Goal: Task Accomplishment & Management: Manage account settings

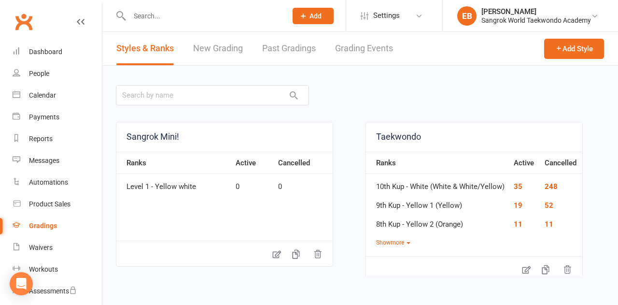
click at [356, 49] on link "Grading Events" at bounding box center [364, 48] width 58 height 33
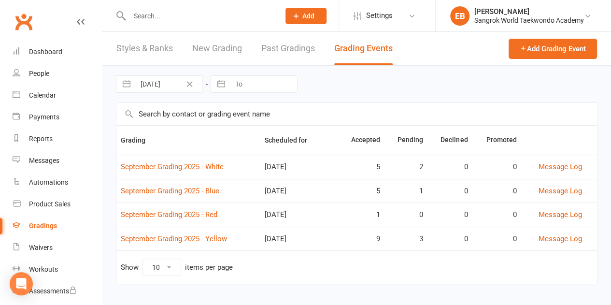
scroll to position [5, 0]
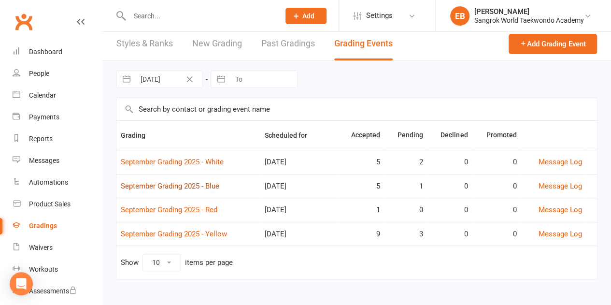
click at [195, 182] on link "September Grading 2025 - Blue" at bounding box center [170, 186] width 99 height 9
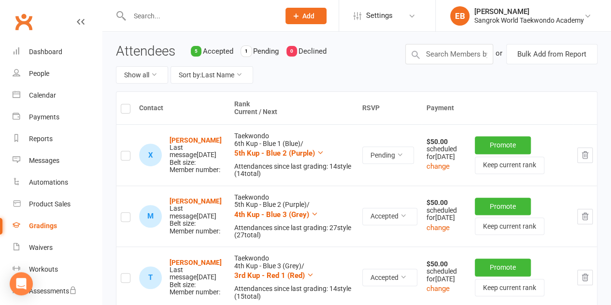
scroll to position [96, 0]
click at [582, 221] on button "button" at bounding box center [584, 215] width 15 height 15
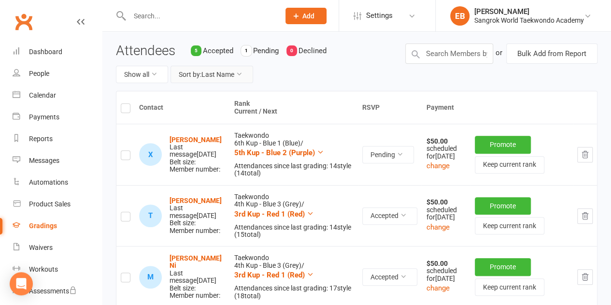
click at [214, 80] on button "Sort by: Last Name" at bounding box center [211, 74] width 83 height 17
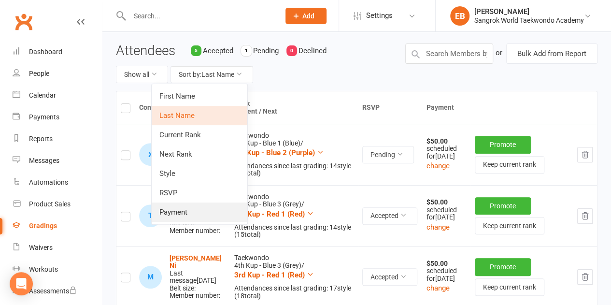
click at [195, 202] on link "Payment" at bounding box center [200, 211] width 96 height 19
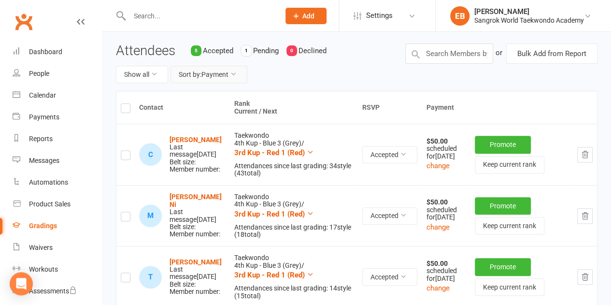
click at [203, 74] on button "Sort by: Payment" at bounding box center [208, 74] width 77 height 17
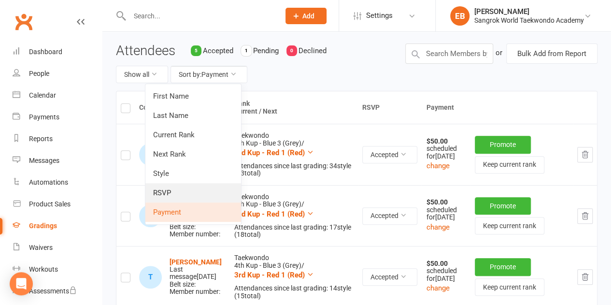
click at [189, 190] on link "RSVP" at bounding box center [193, 192] width 96 height 19
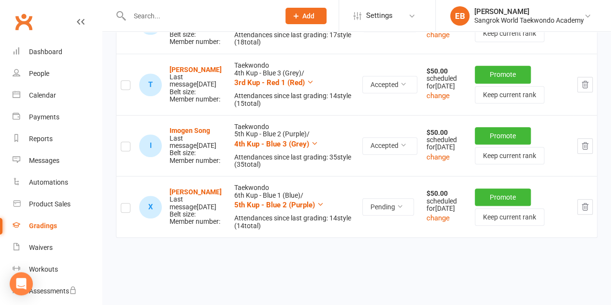
scroll to position [291, 0]
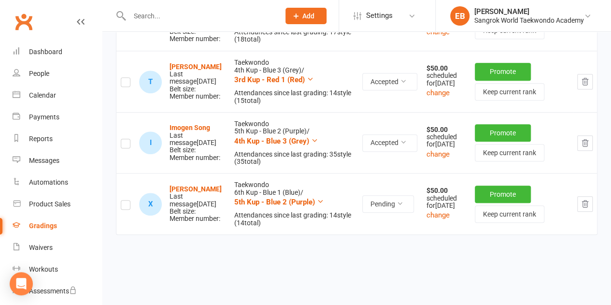
click at [44, 226] on div "Gradings" at bounding box center [43, 226] width 28 height 8
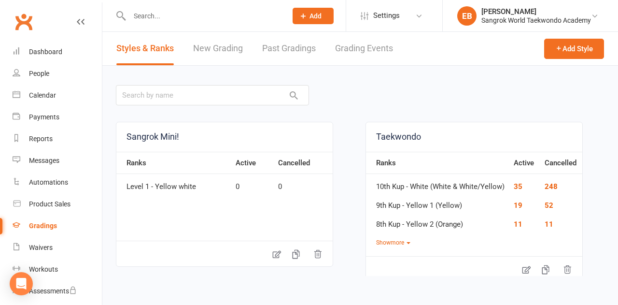
click at [373, 52] on link "Grading Events" at bounding box center [364, 48] width 58 height 33
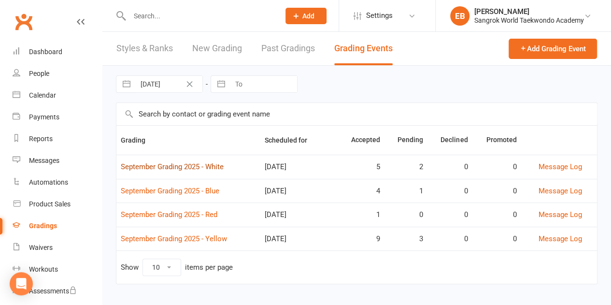
click at [142, 162] on link "September Grading 2025 - White" at bounding box center [172, 166] width 103 height 9
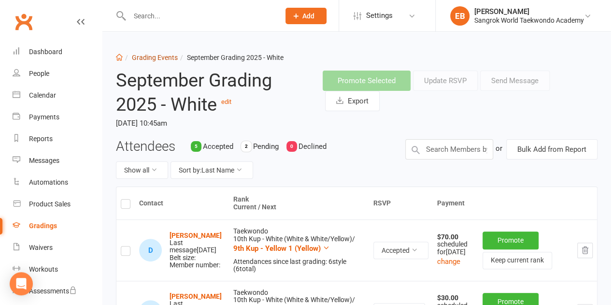
click at [164, 55] on link "Grading Events" at bounding box center [155, 58] width 46 height 8
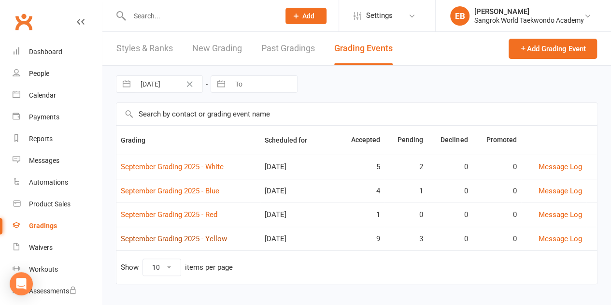
click at [165, 235] on link "September Grading 2025 - Yellow" at bounding box center [174, 238] width 106 height 9
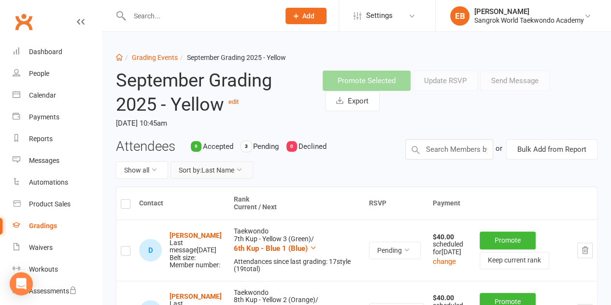
click at [245, 170] on button "Sort by: Last Name" at bounding box center [211, 169] width 83 height 17
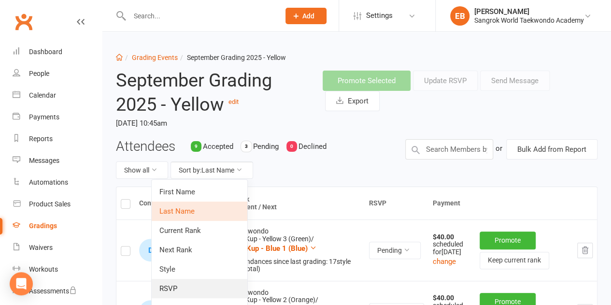
click at [190, 284] on link "RSVP" at bounding box center [200, 288] width 96 height 19
